Goal: Information Seeking & Learning: Find specific page/section

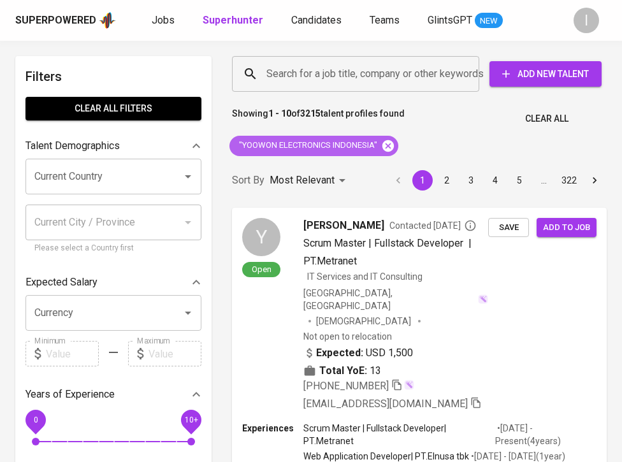
click at [393, 146] on icon at bounding box center [388, 145] width 11 height 11
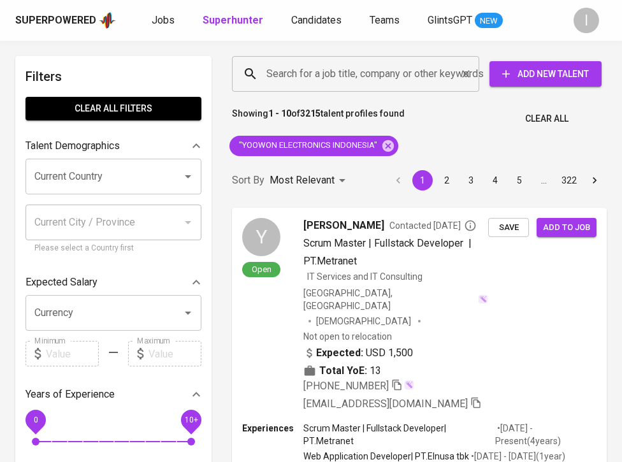
click at [393, 71] on input "Search for a job title, company or other keywords" at bounding box center [358, 74] width 191 height 24
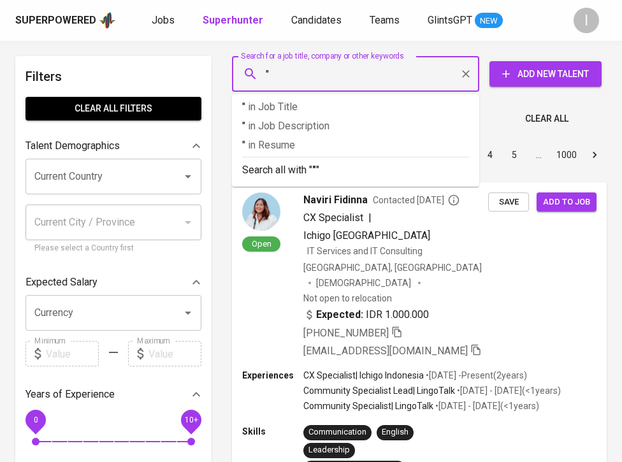
paste input "RMI Indonesian Institute for Forest AND Environment"
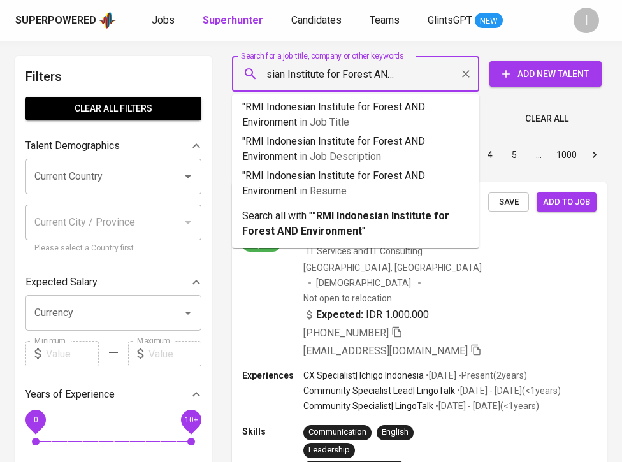
type input ""RMI Indonesian Institute for Forest AND Environment'"
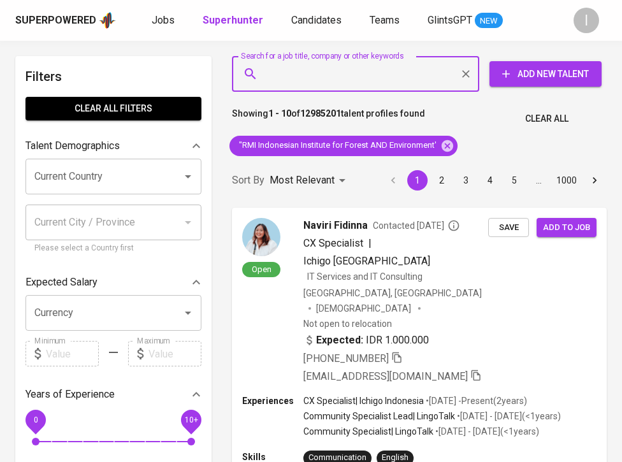
click at [456, 76] on div "Search for a job title, company or other keywords" at bounding box center [355, 74] width 247 height 36
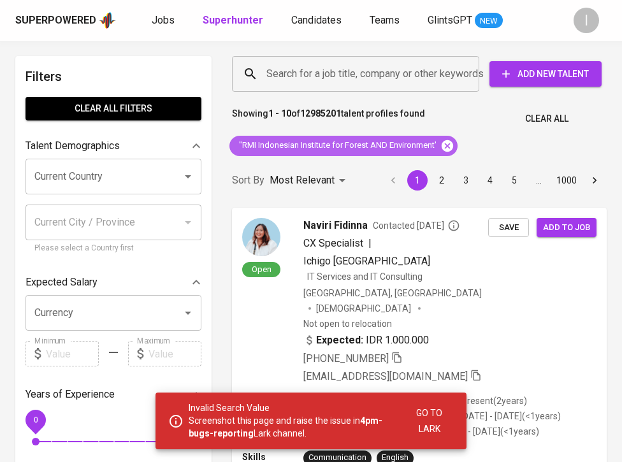
click at [451, 149] on icon at bounding box center [447, 145] width 11 height 11
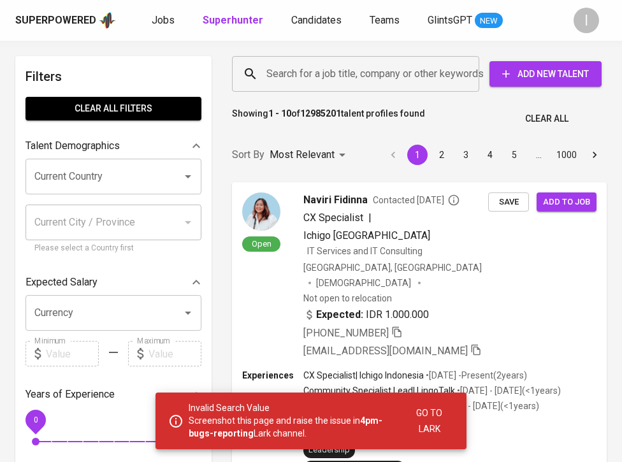
click at [370, 79] on input "Search for a job title, company or other keywords" at bounding box center [358, 74] width 191 height 24
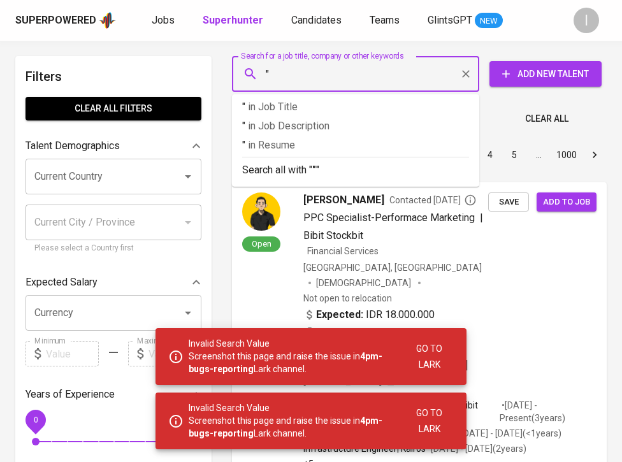
paste input "RMI Indonesian Institute for Forest AND Environment"
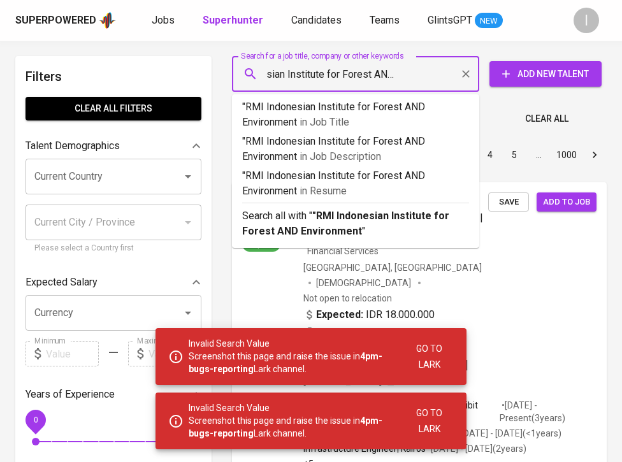
type input ""RMI Indonesian Institute for Forest AND Environment""
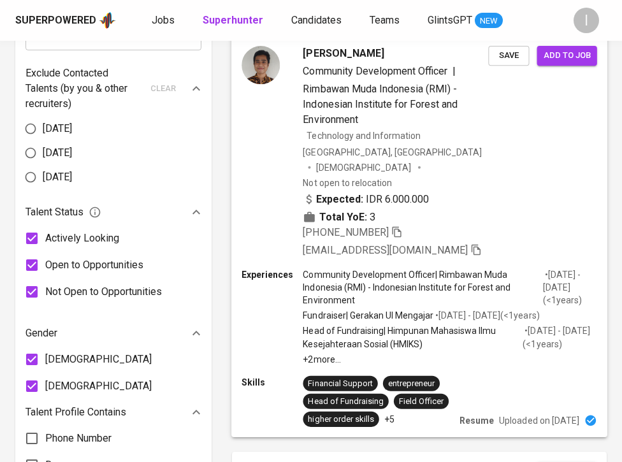
scroll to position [618, 0]
click at [401, 226] on icon "button" at bounding box center [396, 231] width 9 height 11
